Goal: Participate in discussion

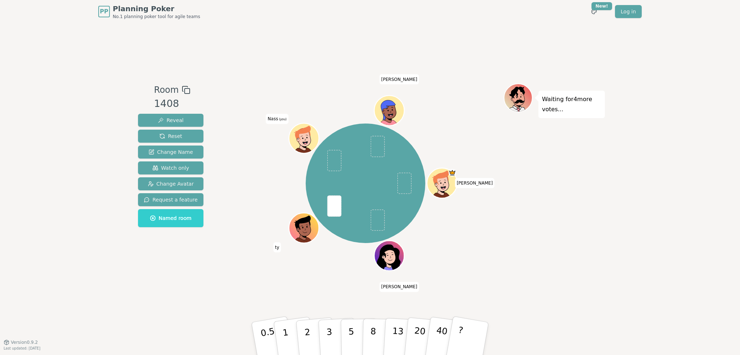
click at [265, 98] on div "[PERSON_NAME] [PERSON_NAME] (you) [PERSON_NAME]" at bounding box center [365, 183] width 276 height 174
click at [307, 336] on p "2" at bounding box center [307, 339] width 9 height 39
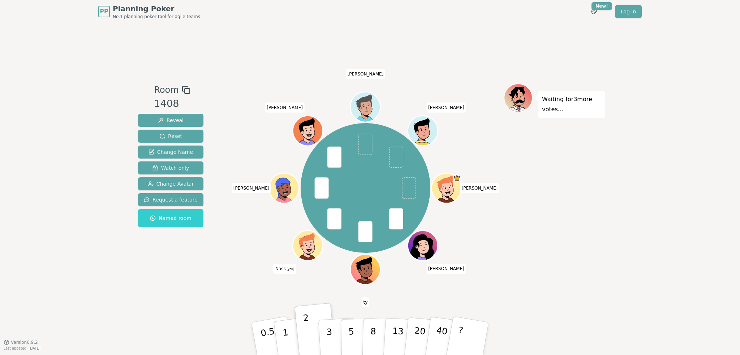
click at [656, 177] on div "PP Planning Poker No.1 planning poker tool for agile teams Toggle theme New! Lo…" at bounding box center [370, 177] width 740 height 355
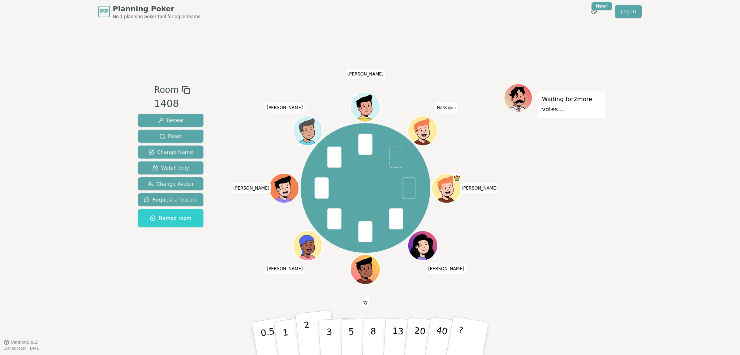
click at [311, 344] on button "2" at bounding box center [315, 338] width 41 height 57
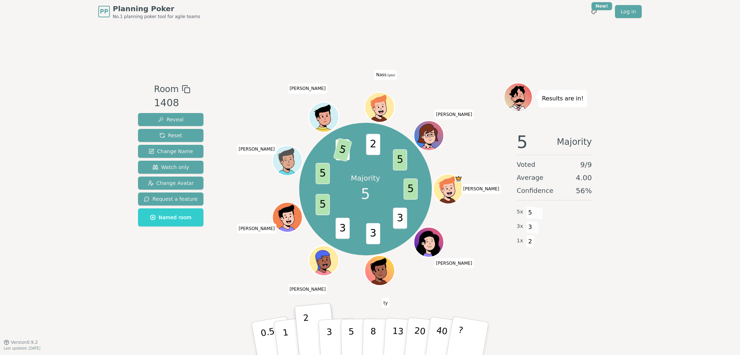
click at [441, 77] on div "Room 1408 Reveal Reset Change Name Watch only Change Avatar Request a feature N…" at bounding box center [370, 182] width 470 height 319
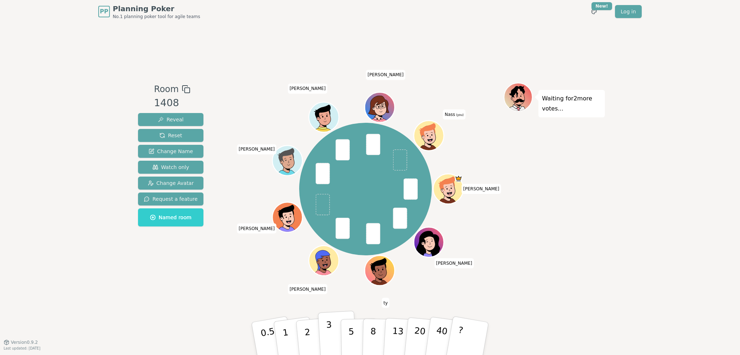
click at [329, 331] on p "3" at bounding box center [330, 339] width 8 height 39
